Goal: Check status: Check status

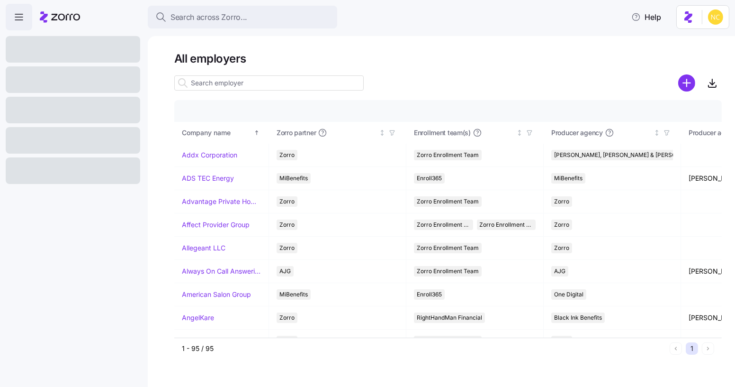
click at [216, 17] on span "Search across Zorro..." at bounding box center [209, 17] width 77 height 12
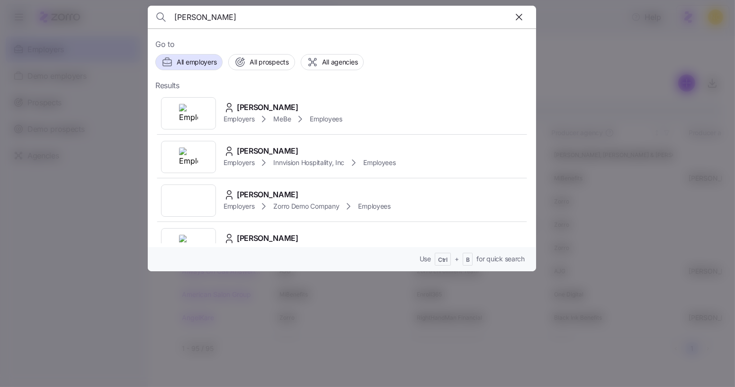
type input "[PERSON_NAME]"
click at [251, 101] on span "[PERSON_NAME]" at bounding box center [268, 107] width 62 height 12
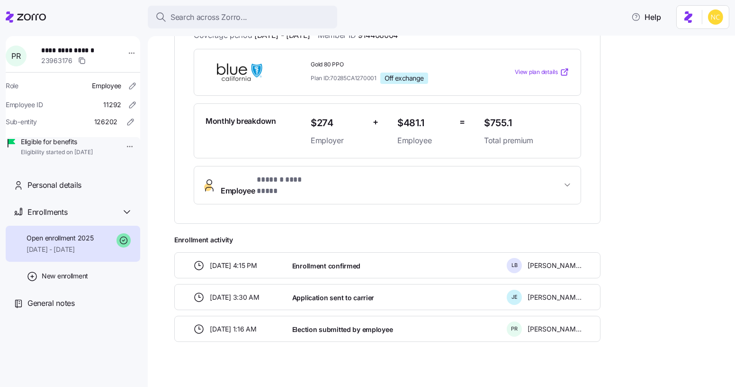
scroll to position [75, 0]
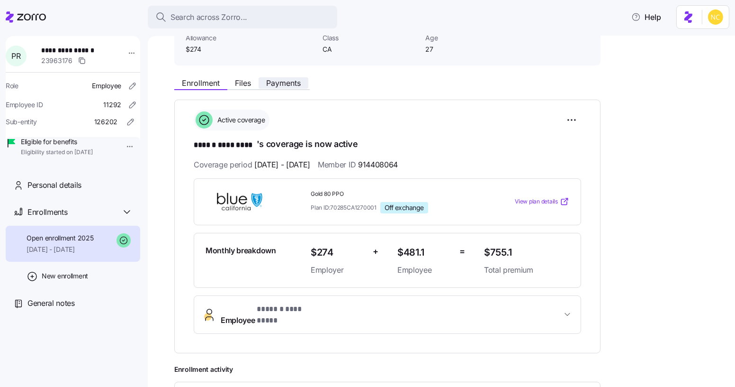
click at [282, 79] on span "Payments" at bounding box center [283, 83] width 35 height 8
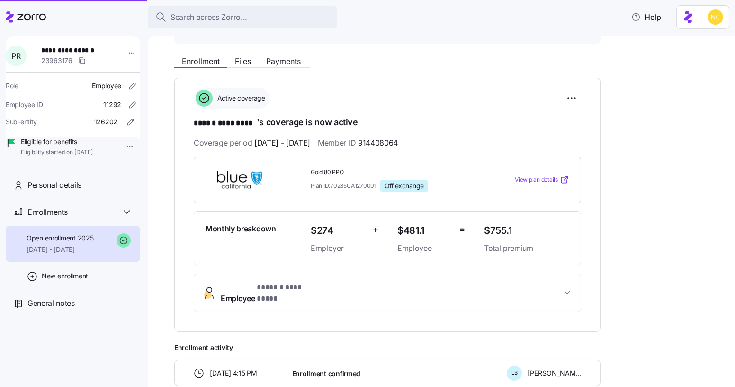
scroll to position [205, 0]
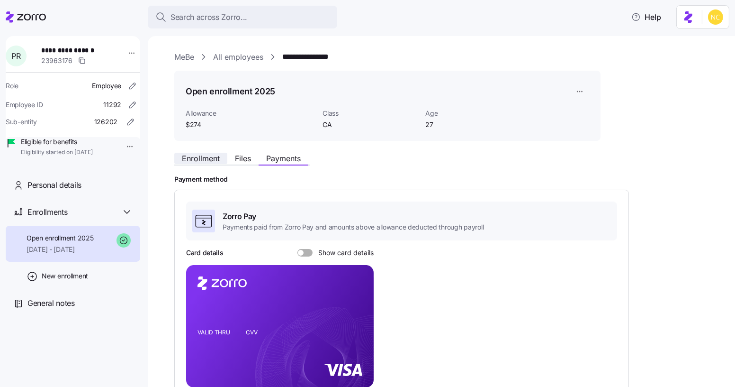
click at [201, 159] on span "Enrollment" at bounding box center [201, 158] width 38 height 8
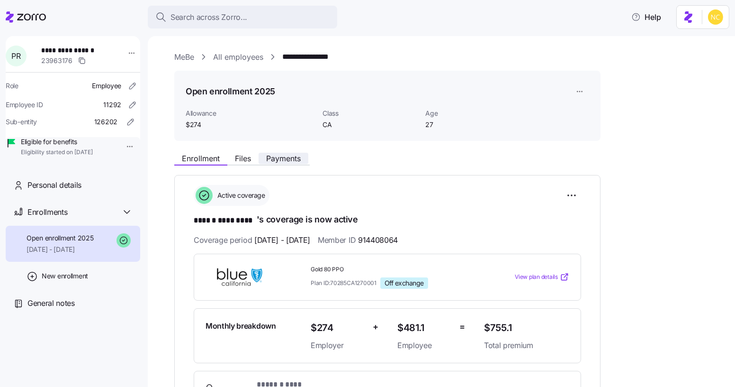
click at [279, 161] on span "Payments" at bounding box center [283, 158] width 35 height 8
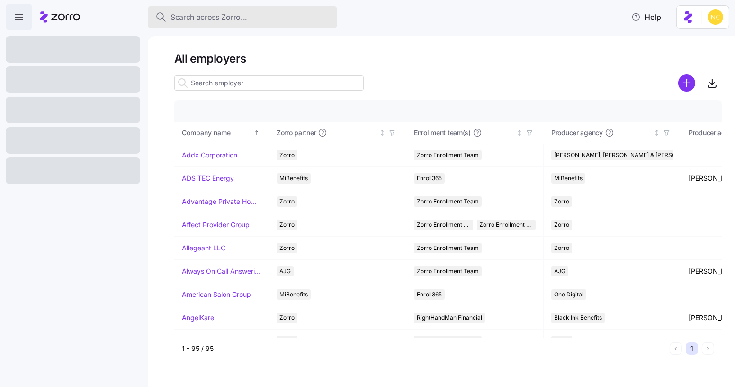
click at [240, 18] on span "Search across Zorro..." at bounding box center [209, 17] width 77 height 12
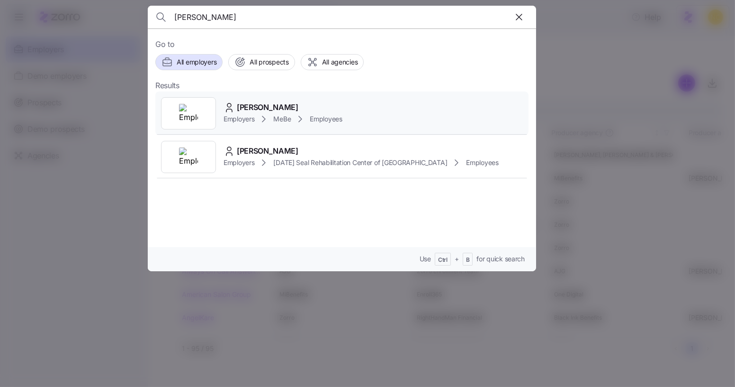
type input "lichty"
click at [322, 113] on div "Employers MeBe Employees" at bounding box center [283, 118] width 119 height 11
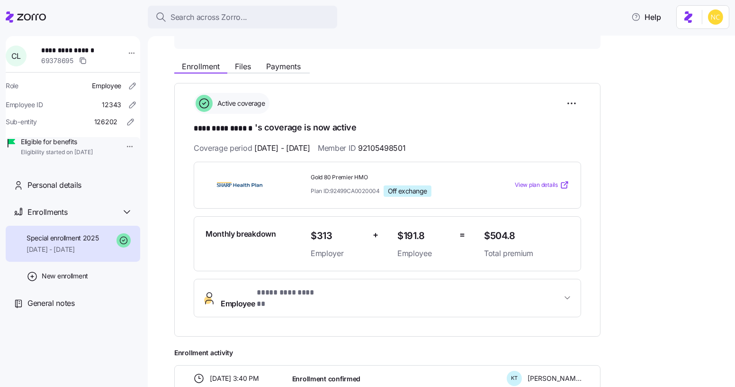
scroll to position [32, 0]
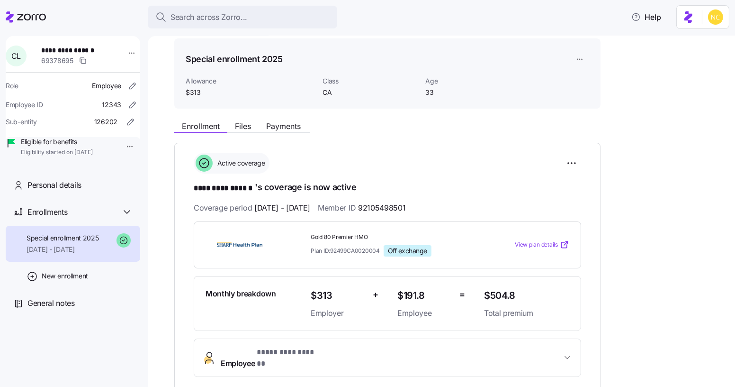
click at [302, 118] on div "Enrollment Files Payments" at bounding box center [387, 124] width 426 height 17
click at [301, 126] on span "Payments" at bounding box center [283, 126] width 35 height 8
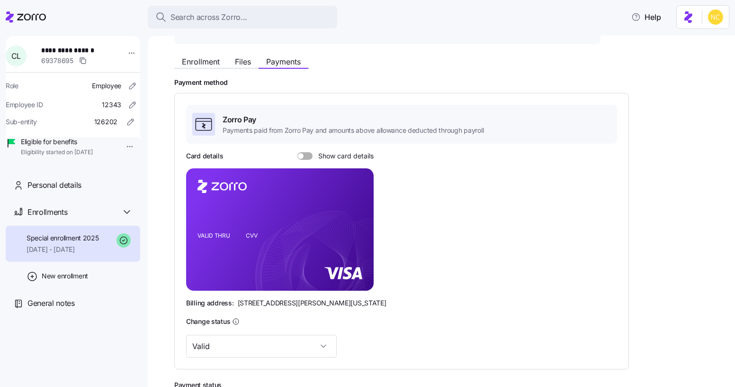
scroll to position [87, 0]
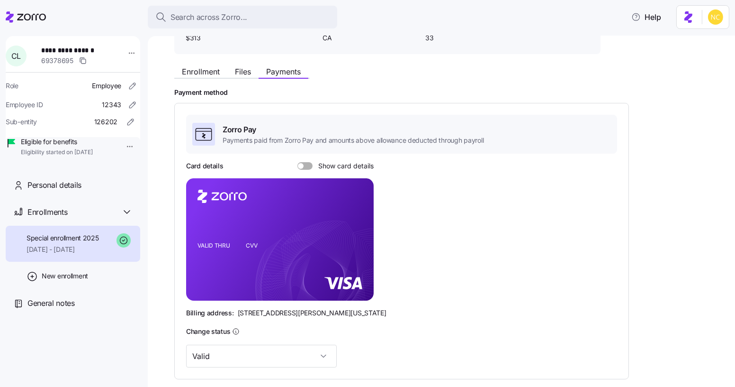
click at [298, 156] on div "Zorro Pay Payments paid from Zorro Pay and amounts above allowance deducted thr…" at bounding box center [401, 241] width 431 height 253
click at [301, 163] on span at bounding box center [301, 166] width 6 height 6
click at [298, 162] on input "Show card details" at bounding box center [298, 162] width 0 height 0
drag, startPoint x: 358, startPoint y: 219, endPoint x: 356, endPoint y: 208, distance: 12.1
click at [358, 220] on icon "copy-to-clipboard" at bounding box center [356, 222] width 9 height 9
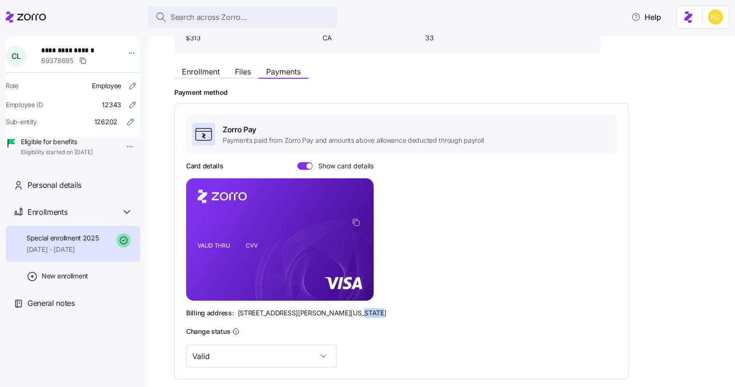
drag, startPoint x: 338, startPoint y: 312, endPoint x: 371, endPoint y: 262, distance: 59.8
click at [371, 309] on div "Billing address: 810 Sharon Drive, Westlake, Ohio 44145" at bounding box center [401, 312] width 431 height 9
copy span "44145"
